Goal: Entertainment & Leisure: Consume media (video, audio)

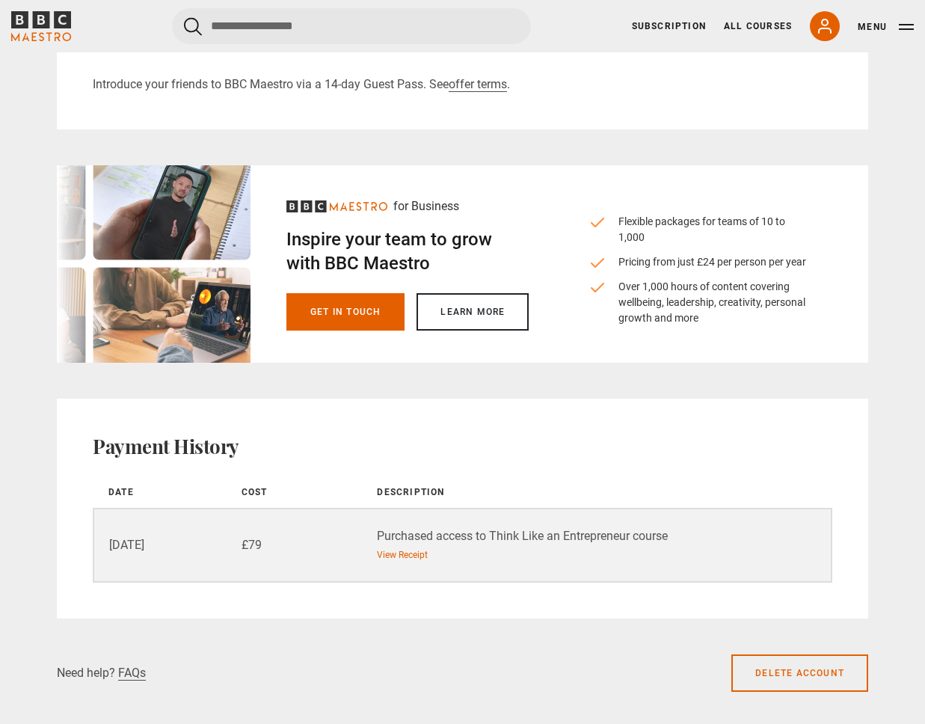
scroll to position [643, 0]
click at [824, 22] on icon at bounding box center [825, 26] width 18 height 18
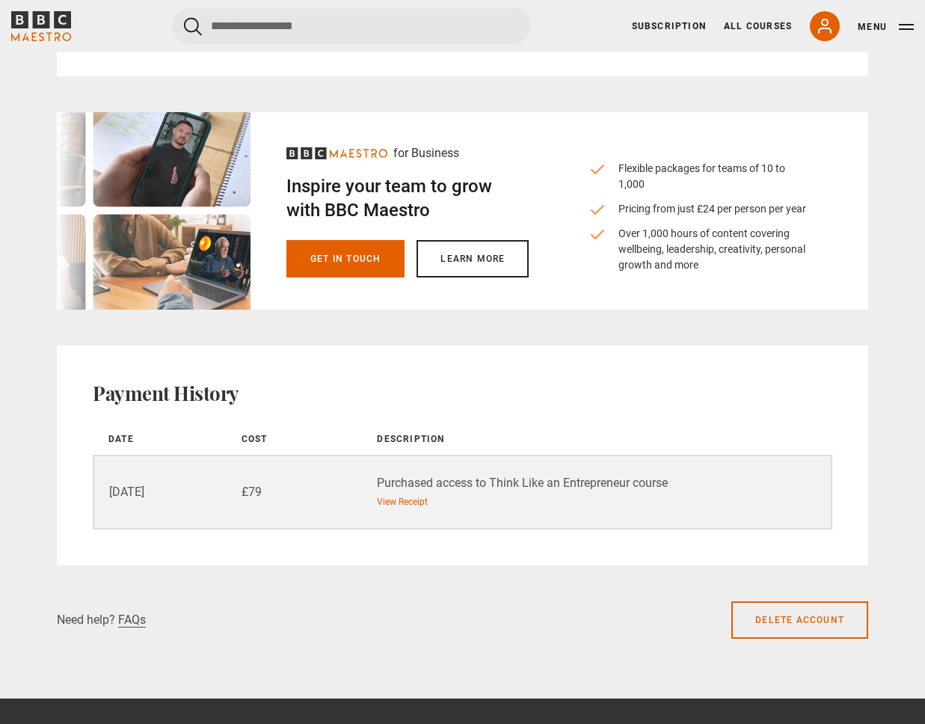
scroll to position [715, 0]
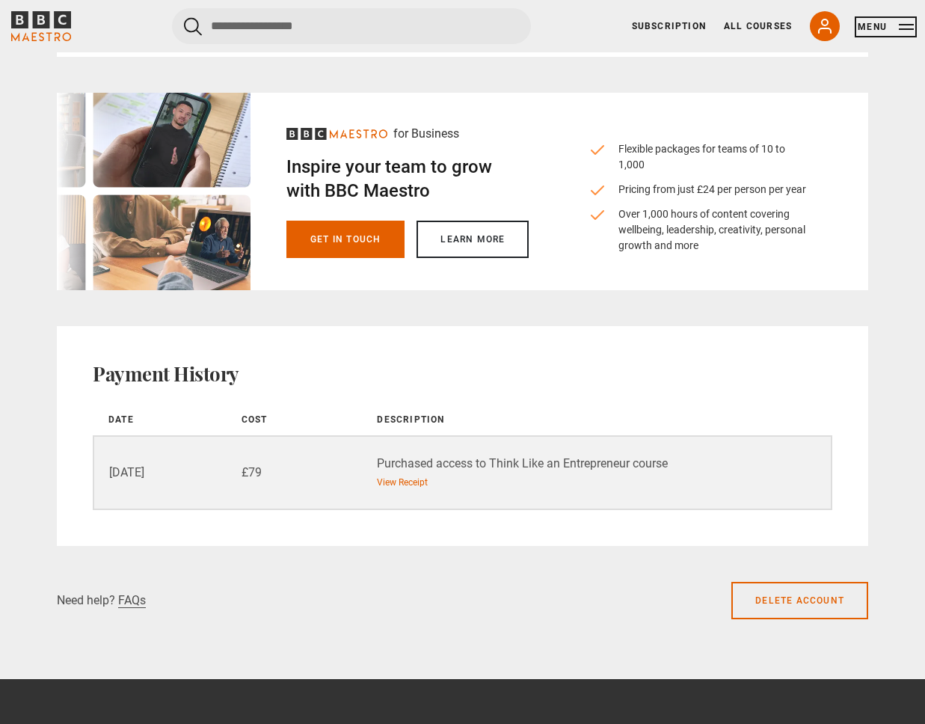
click at [895, 27] on button "Menu" at bounding box center [886, 26] width 56 height 15
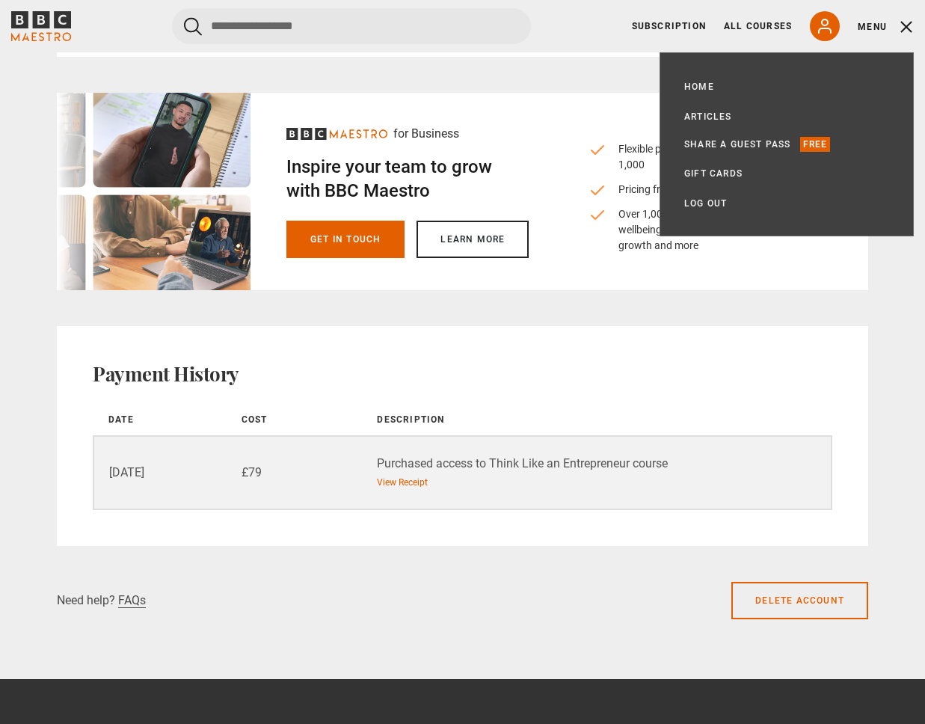
click at [339, 381] on h2 "Payment History" at bounding box center [463, 374] width 740 height 24
click at [417, 485] on link "View Receipt" at bounding box center [402, 482] width 51 height 13
click at [418, 79] on div "Profile Edit Name Tove Liu Email tove.liu@student.unimelb.edu.au Password Your …" at bounding box center [463, 5] width 812 height 1082
click at [830, 18] on icon at bounding box center [825, 26] width 18 height 18
click at [706, 24] on link "Subscription" at bounding box center [669, 25] width 74 height 13
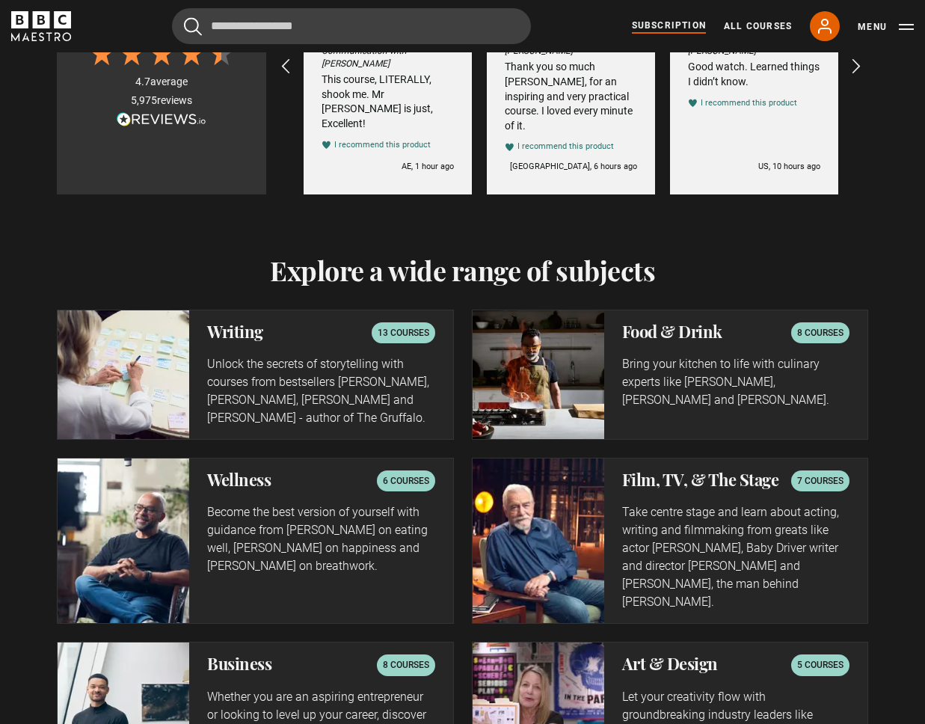
scroll to position [3202, 0]
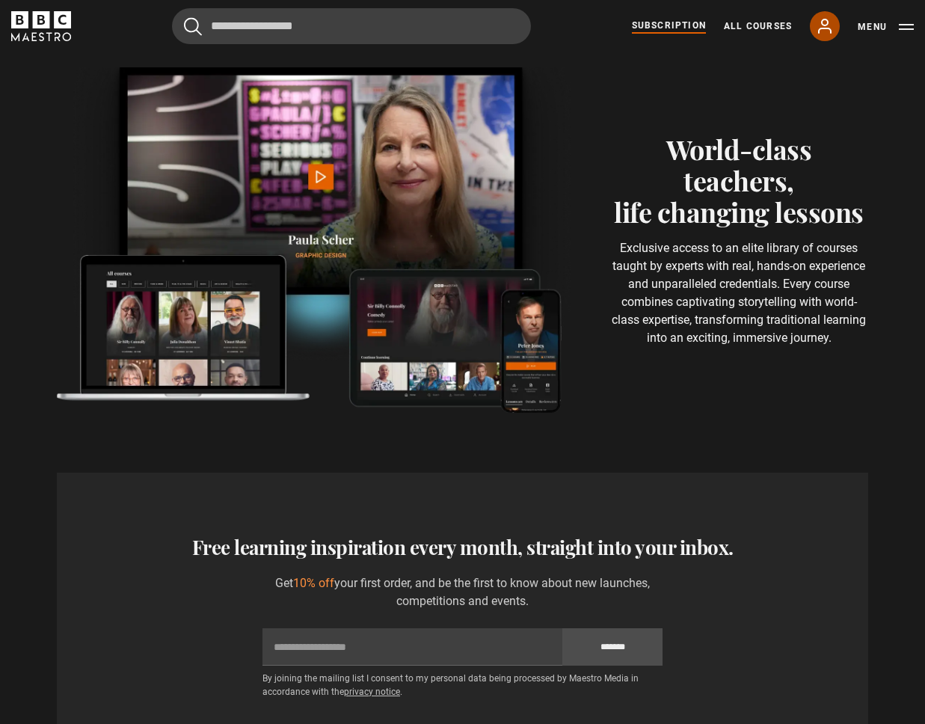
click at [834, 28] on link "My Account" at bounding box center [825, 26] width 30 height 30
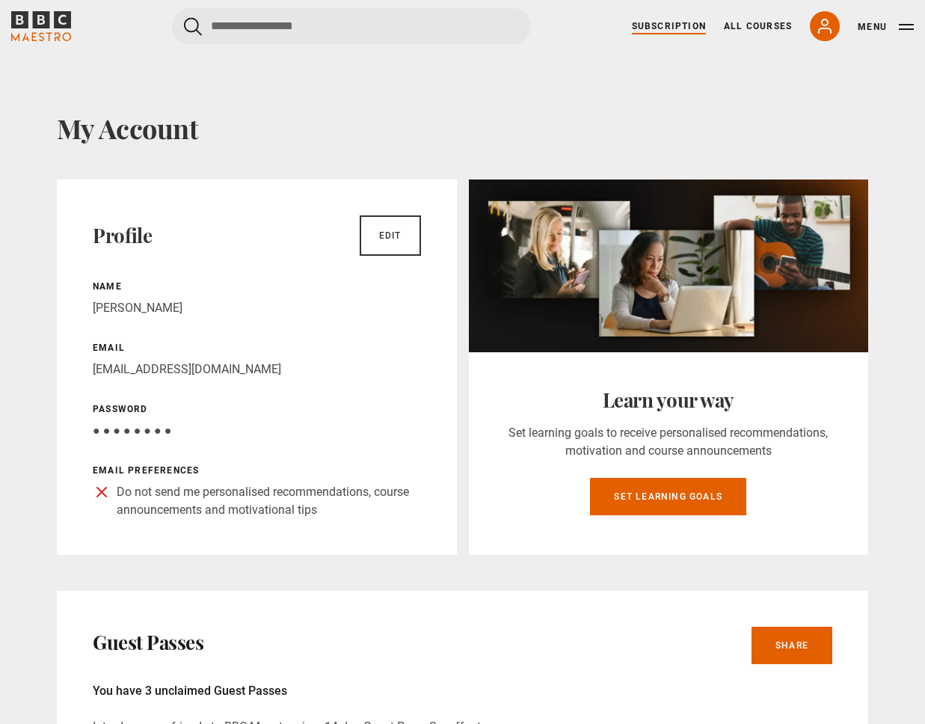
click at [662, 32] on link "Subscription" at bounding box center [669, 25] width 74 height 13
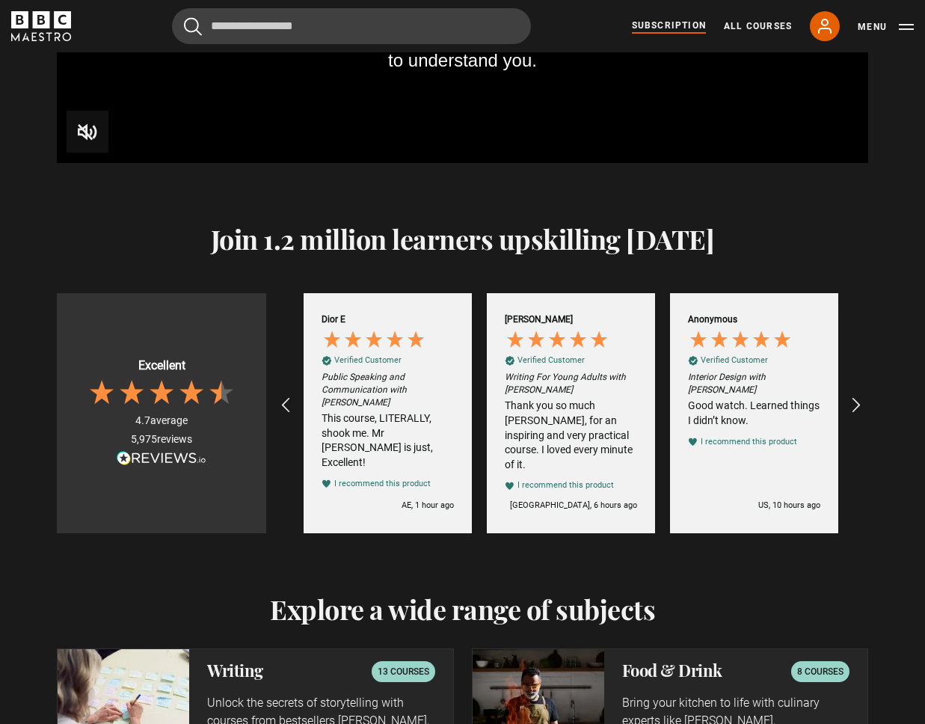
scroll to position [2182, 0]
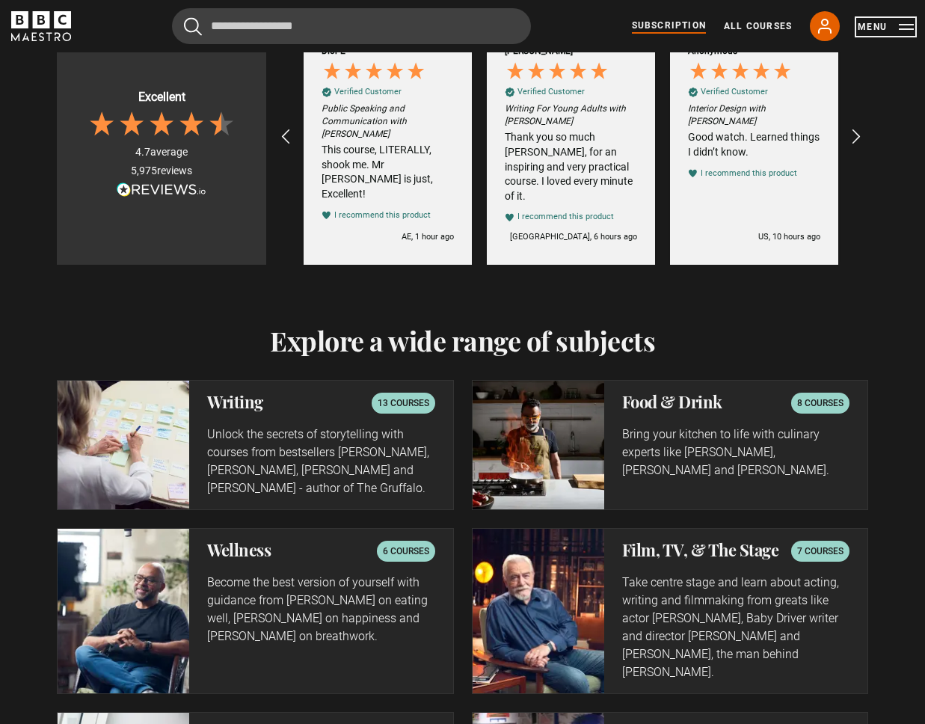
click at [862, 31] on button "Menu" at bounding box center [886, 26] width 56 height 15
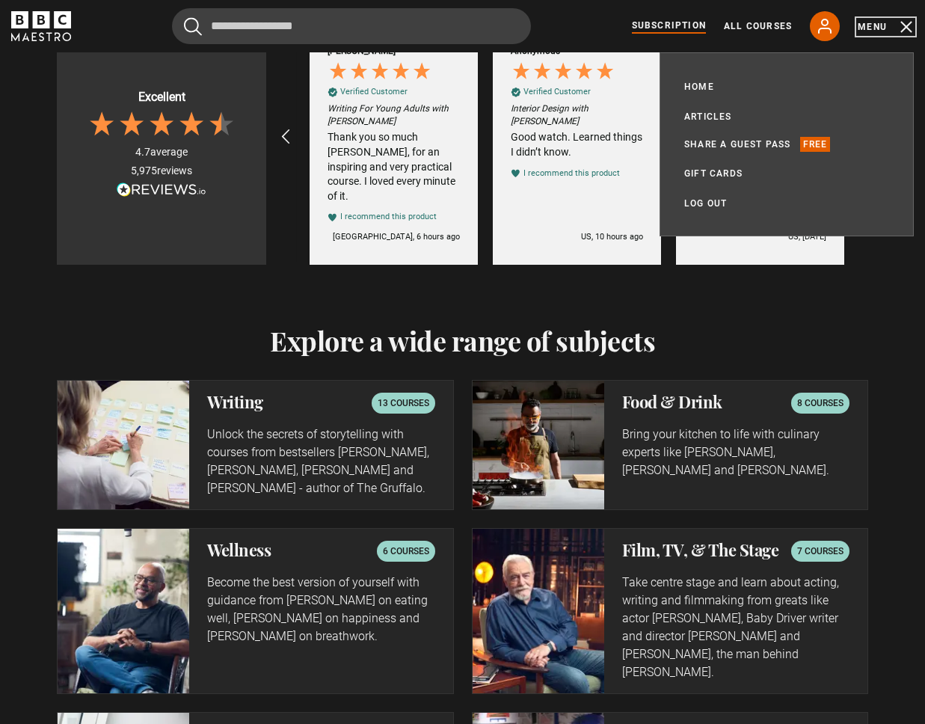
scroll to position [0, 183]
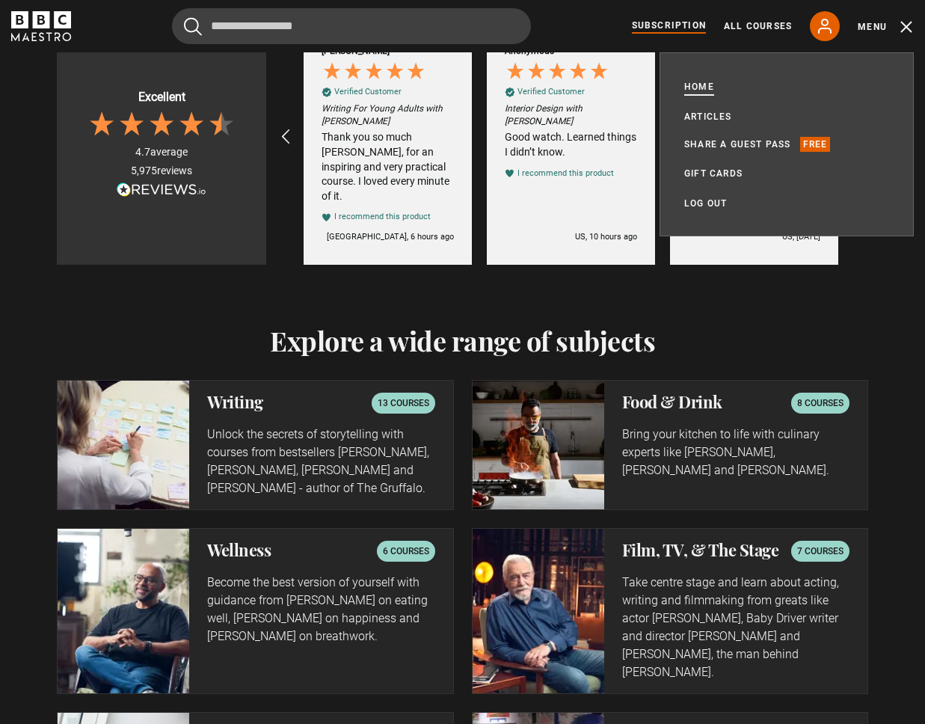
click at [702, 88] on link "Home" at bounding box center [699, 86] width 30 height 15
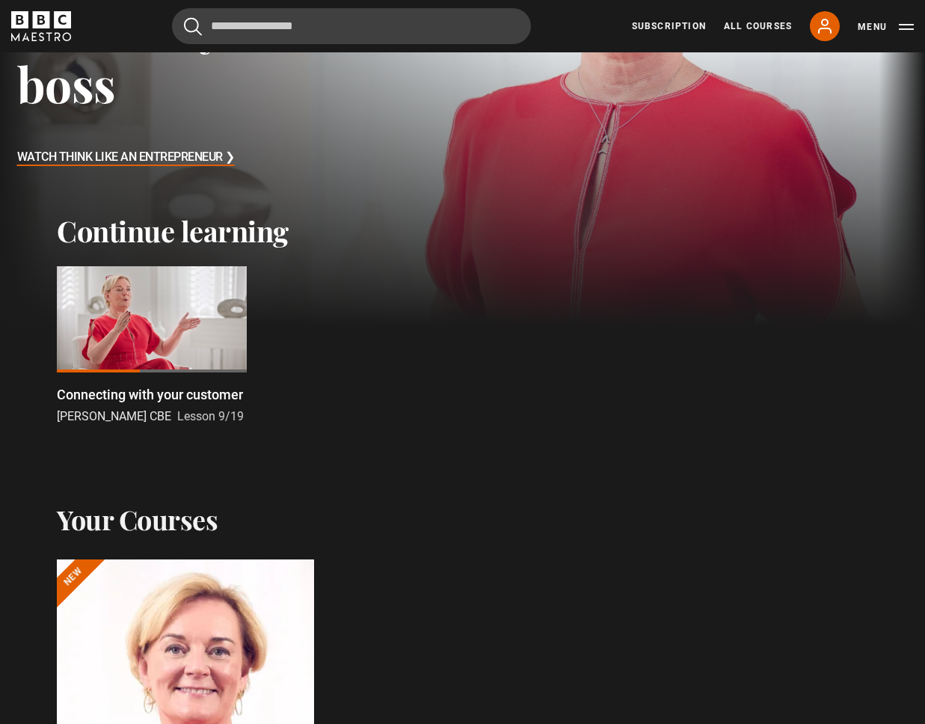
scroll to position [256, 0]
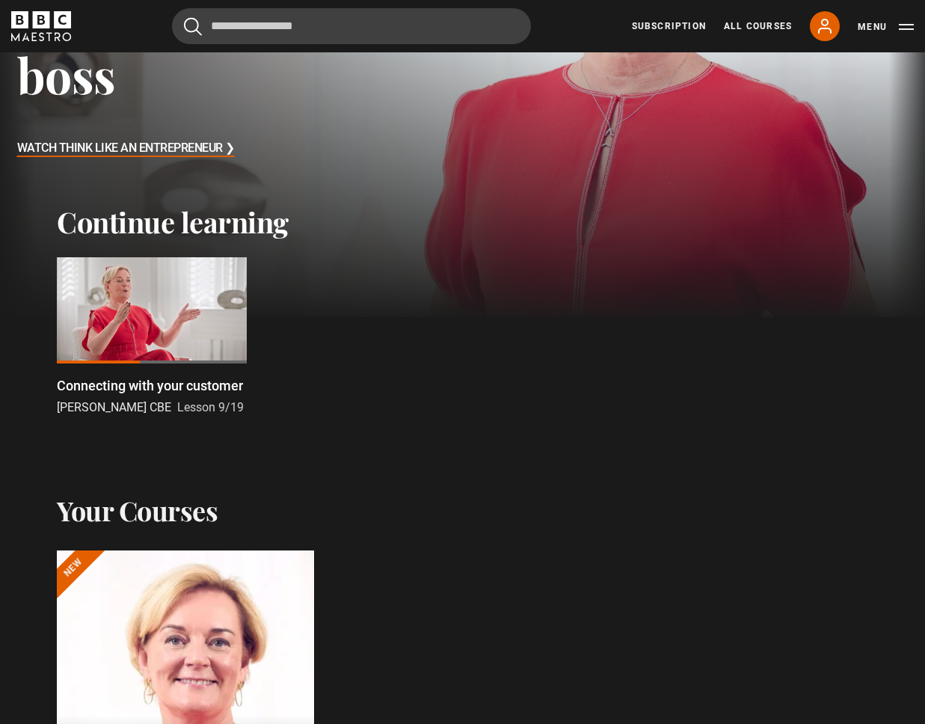
click at [180, 152] on h3 "Watch Think Like an Entrepreneur ❯" at bounding box center [126, 149] width 218 height 22
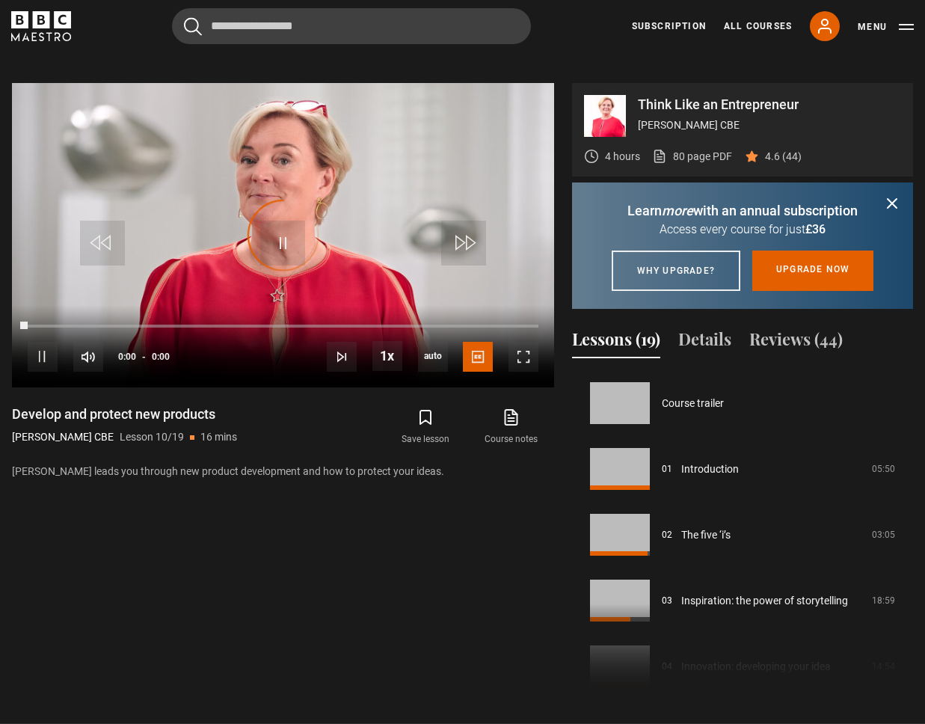
scroll to position [592, 0]
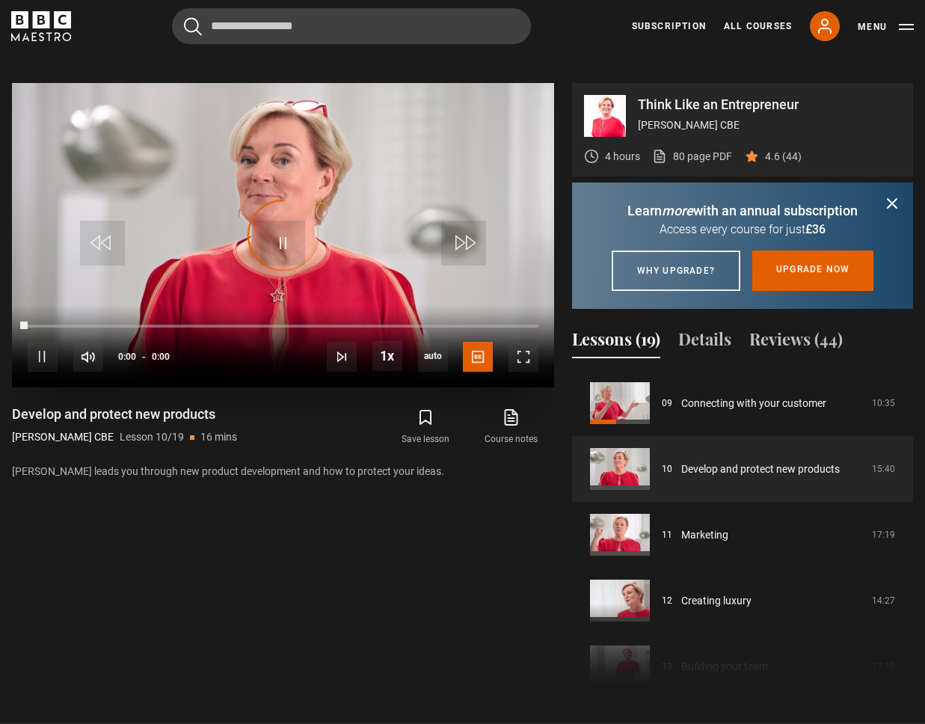
click at [273, 218] on div "Video Player is loading." at bounding box center [283, 235] width 75 height 75
click at [283, 221] on span "Video Player" at bounding box center [282, 243] width 45 height 45
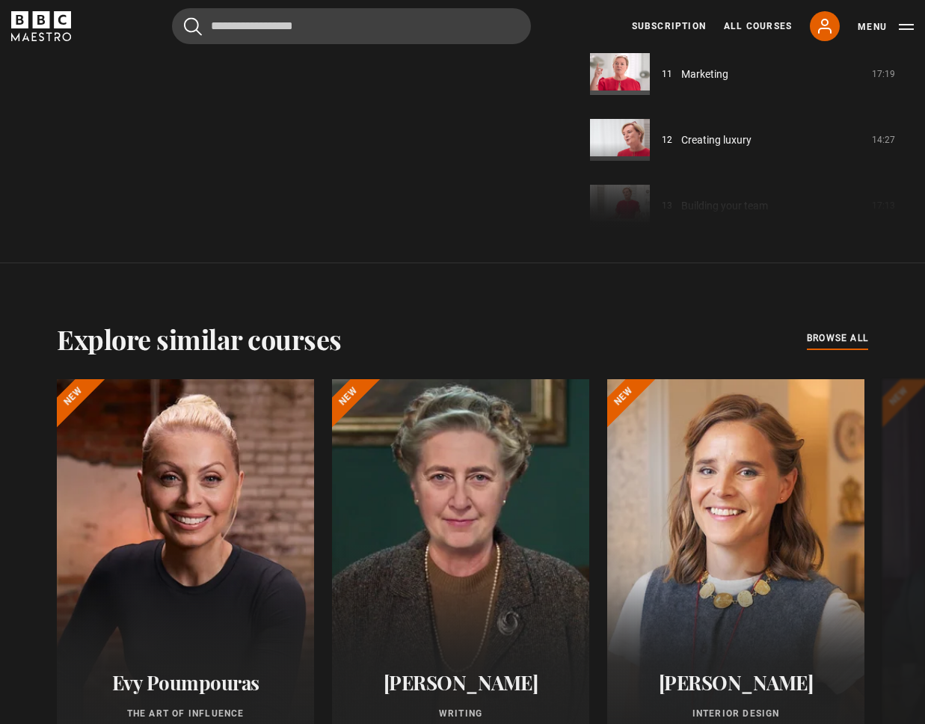
scroll to position [756, 0]
